Goal: Participate in discussion: Engage in conversation with other users on a specific topic

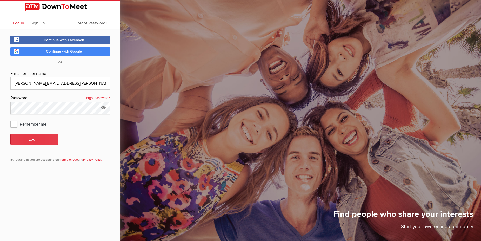
click at [40, 135] on button "Log In" at bounding box center [34, 139] width 48 height 11
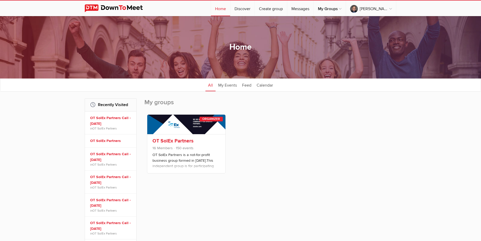
click at [174, 137] on div "OT SolEx Partners 16 Members 150 events OT SolEx Partners is a not-for-profit b…" at bounding box center [186, 153] width 78 height 39
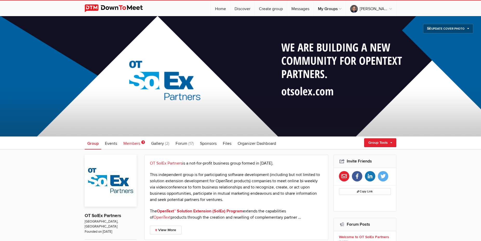
click at [133, 144] on span "Members" at bounding box center [131, 143] width 17 height 5
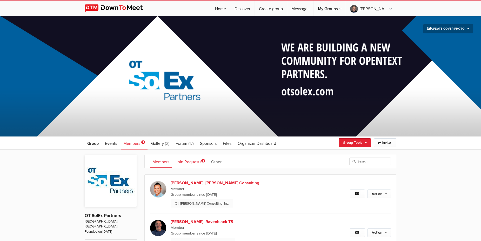
click at [196, 165] on link "Join Requests 1" at bounding box center [190, 161] width 35 height 13
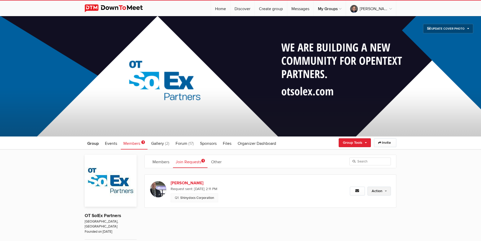
click at [383, 191] on link "Action" at bounding box center [379, 191] width 23 height 9
click at [350, 200] on link "Approve Request" at bounding box center [362, 202] width 57 height 8
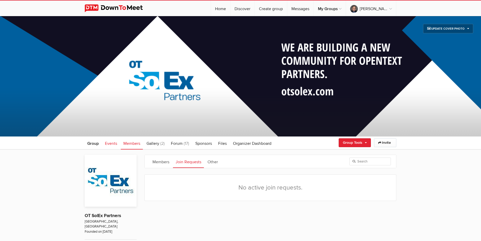
click at [109, 143] on span "Events" at bounding box center [111, 143] width 12 height 5
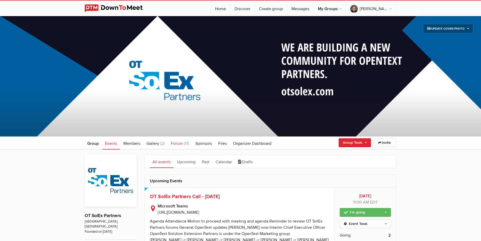
click at [169, 142] on link "Forum (17)" at bounding box center [179, 142] width 23 height 13
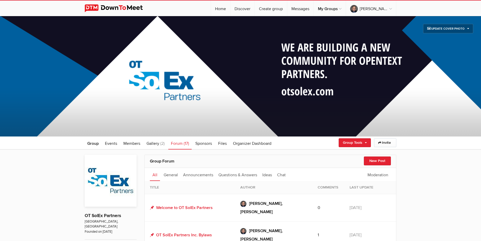
drag, startPoint x: 190, startPoint y: 205, endPoint x: 213, endPoint y: 206, distance: 23.2
click at [190, 205] on link "Welcome to OT SolEx Partners" at bounding box center [181, 208] width 63 height 6
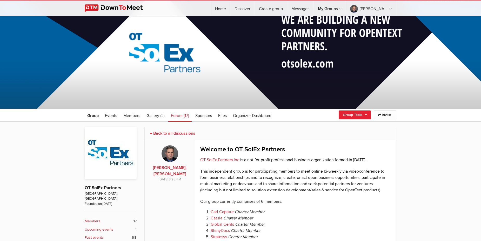
scroll to position [27, 0]
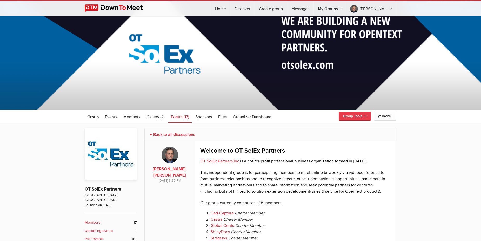
click at [368, 115] on link "Group Tools" at bounding box center [355, 116] width 32 height 9
click at [384, 194] on p "This independent group is for participating members to meet online bi-weekly vi…" at bounding box center [295, 181] width 191 height 25
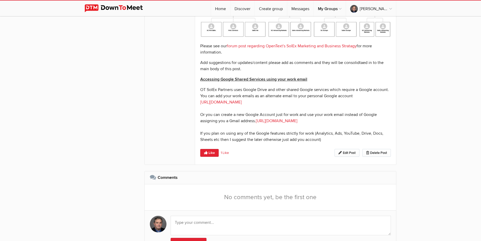
scroll to position [636, 0]
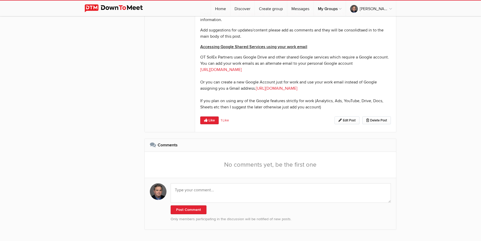
click at [346, 113] on div "Like 1 Like [PERSON_NAME] Acheron Edit Post Delete Post" at bounding box center [295, 117] width 191 height 14
click at [348, 117] on link "Edit Post" at bounding box center [347, 120] width 25 height 8
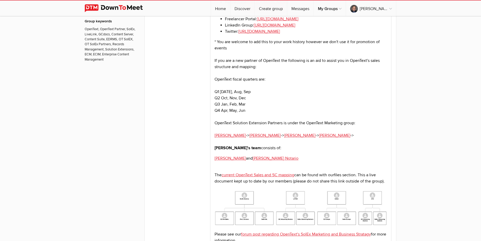
scroll to position [492, 0]
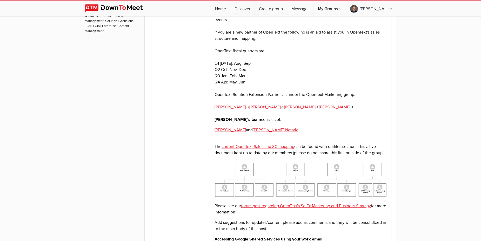
click at [251, 106] on p "* You are welcome to add this to your work history however we don't use it for …" at bounding box center [301, 66] width 173 height 112
paste body
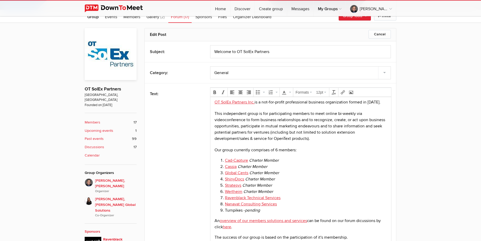
scroll to position [147, 0]
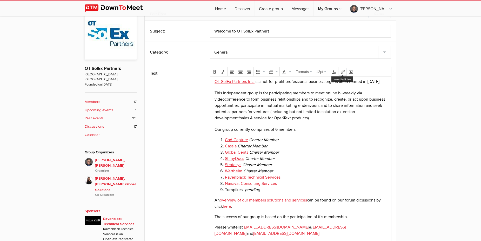
click at [343, 74] on icon "Insert/edit link" at bounding box center [343, 72] width 4 height 4
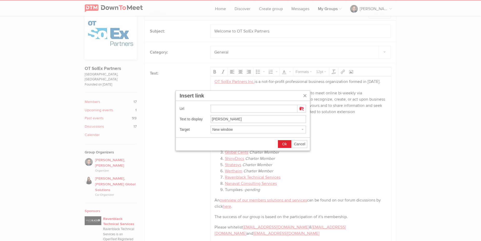
type input "[URL][DOMAIN_NAME]"
click at [288, 143] on button "Ok" at bounding box center [284, 143] width 13 height 7
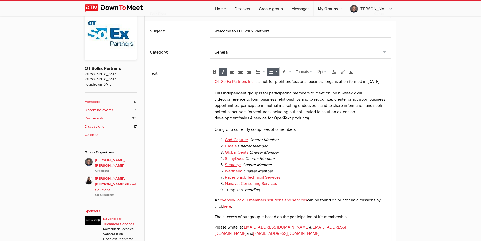
click at [337, 149] on li "Cassia Charter Member" at bounding box center [306, 146] width 162 height 6
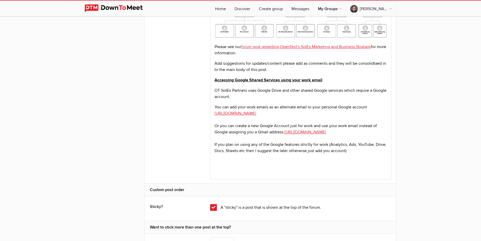
scroll to position [779, 0]
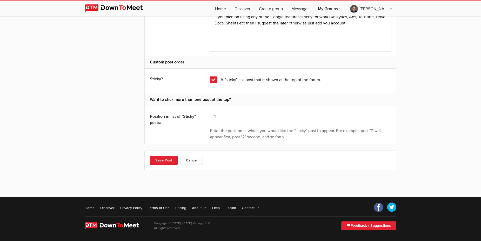
click at [165, 165] on div "Save Post Cancel" at bounding box center [271, 161] width 252 height 20
click at [166, 164] on button "Save Post" at bounding box center [164, 160] width 28 height 9
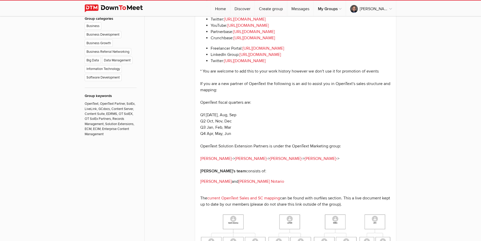
scroll to position [376, 0]
